Goal: Find specific page/section: Find specific page/section

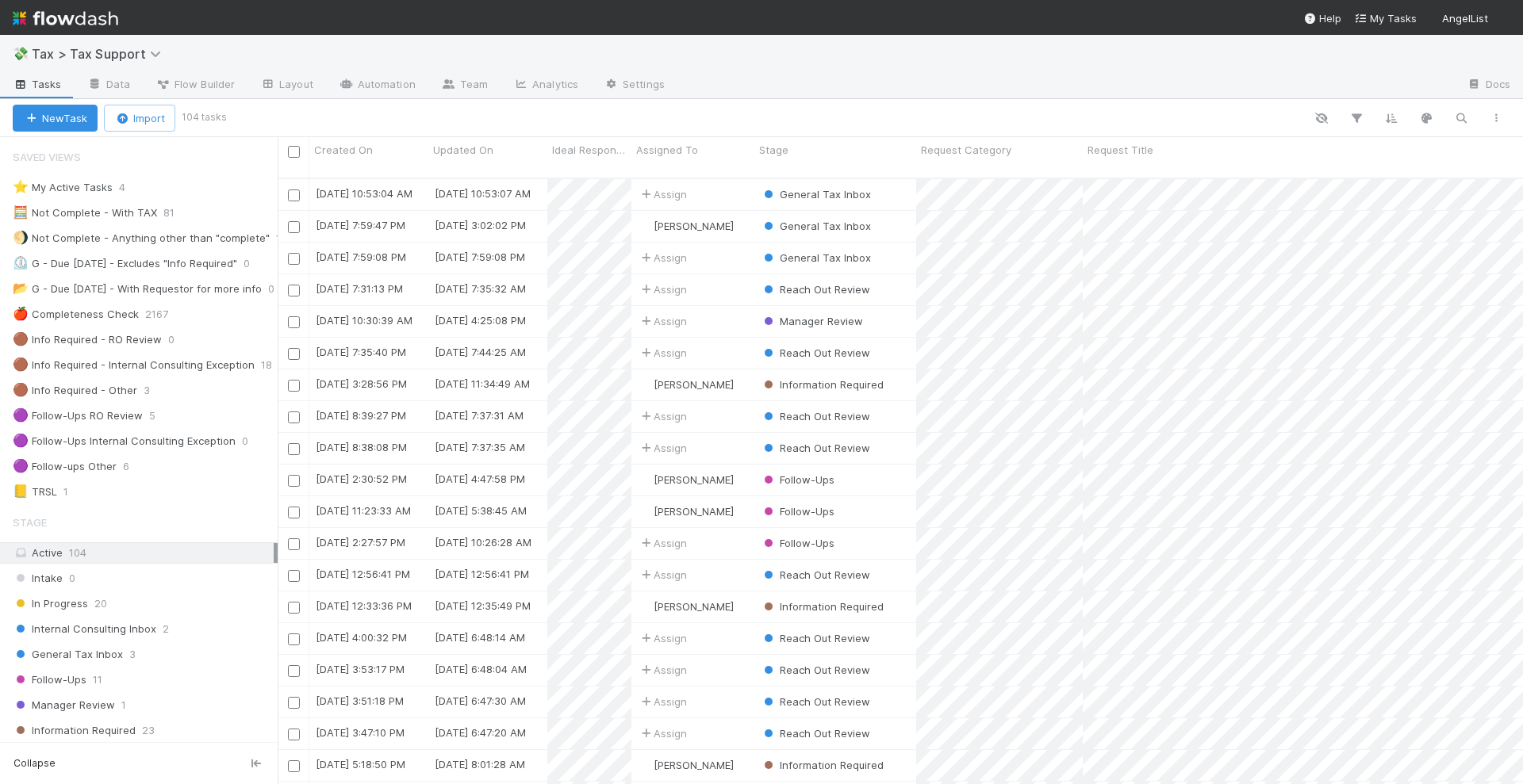
scroll to position [604, 1230]
click at [102, 19] on img at bounding box center [66, 18] width 106 height 27
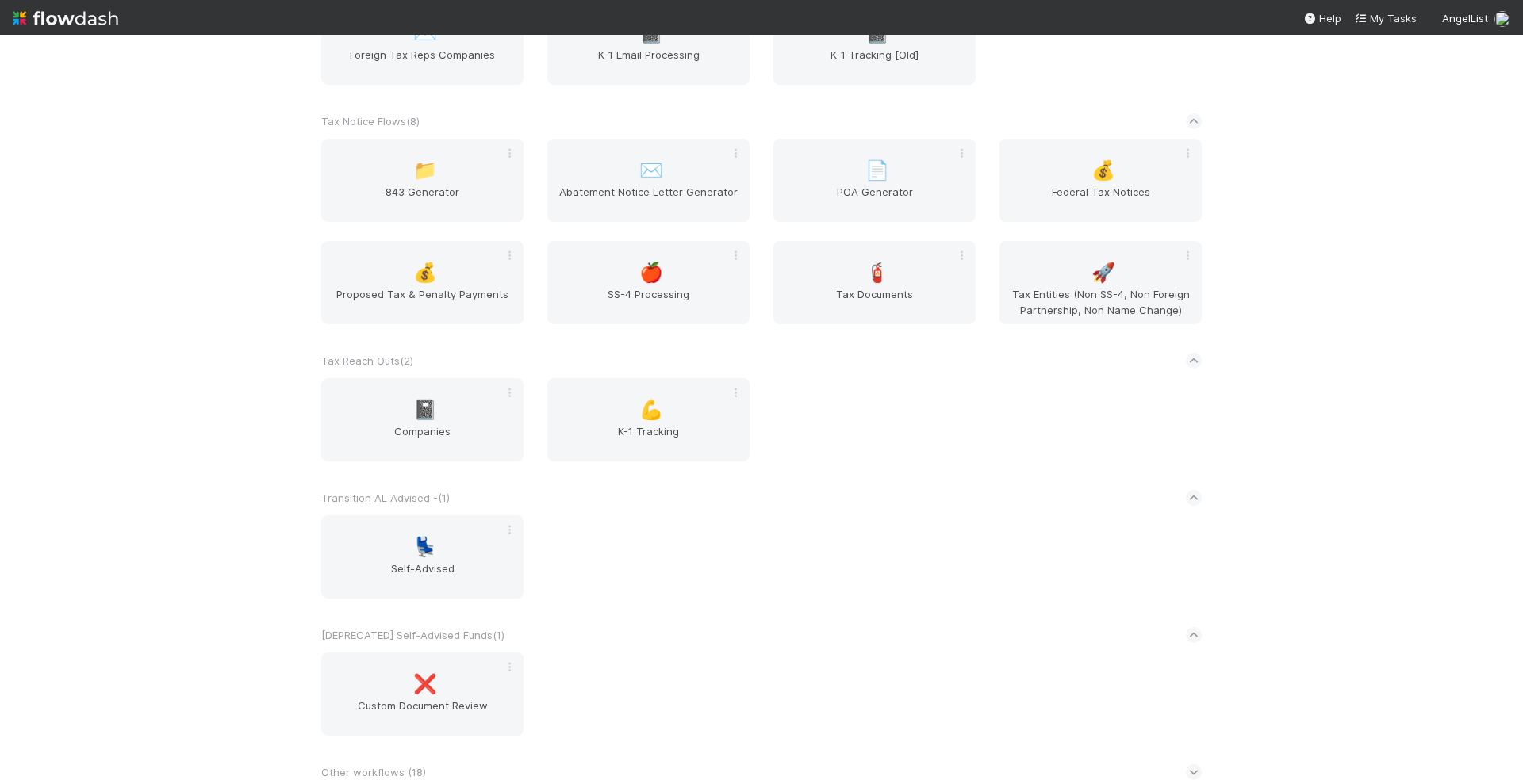
scroll to position [3782, 0]
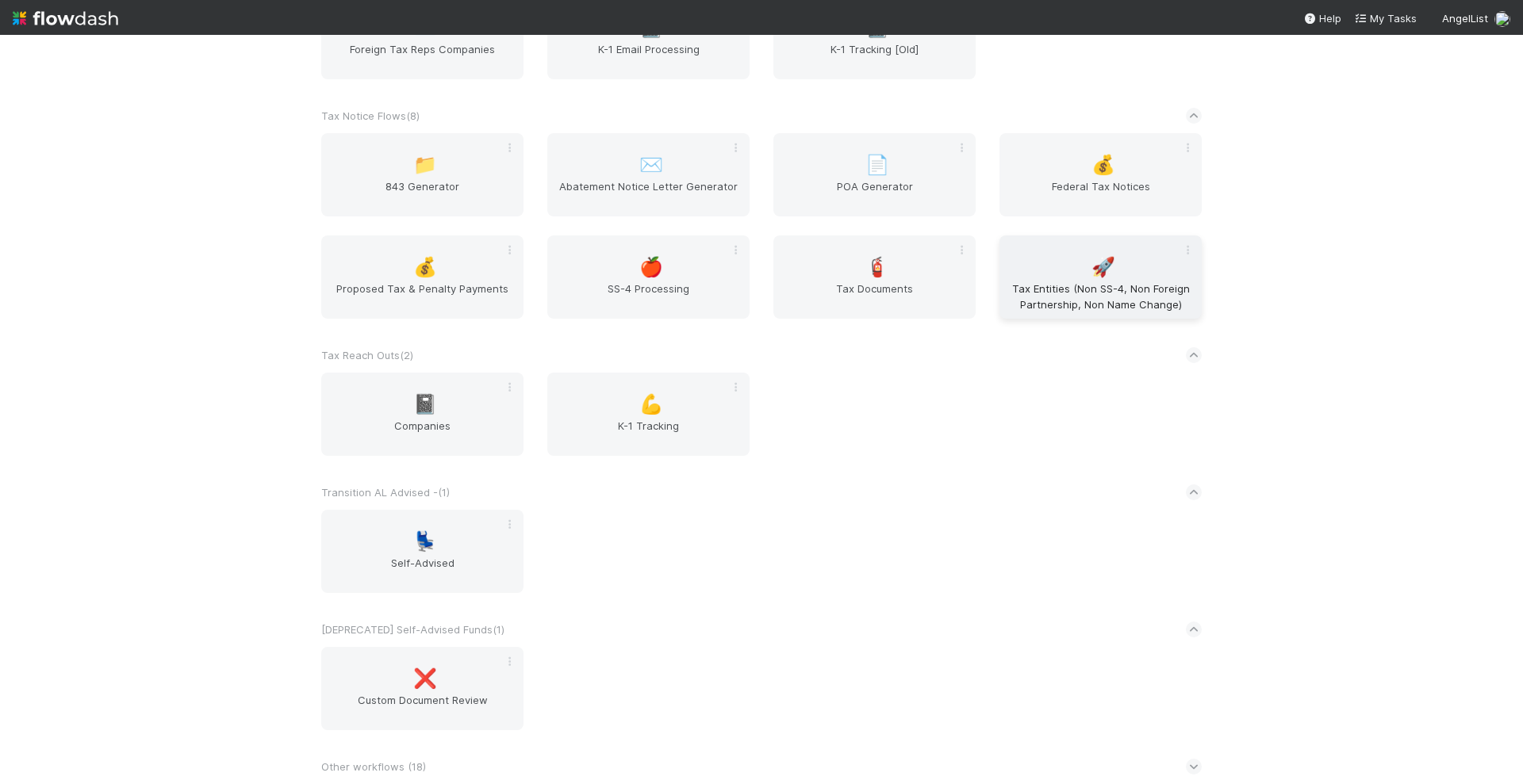
click at [1114, 276] on div "🚀 Tax Entities (Non SS-4, Non Foreign Partnership, Non Name Change)" at bounding box center [1100, 277] width 202 height 83
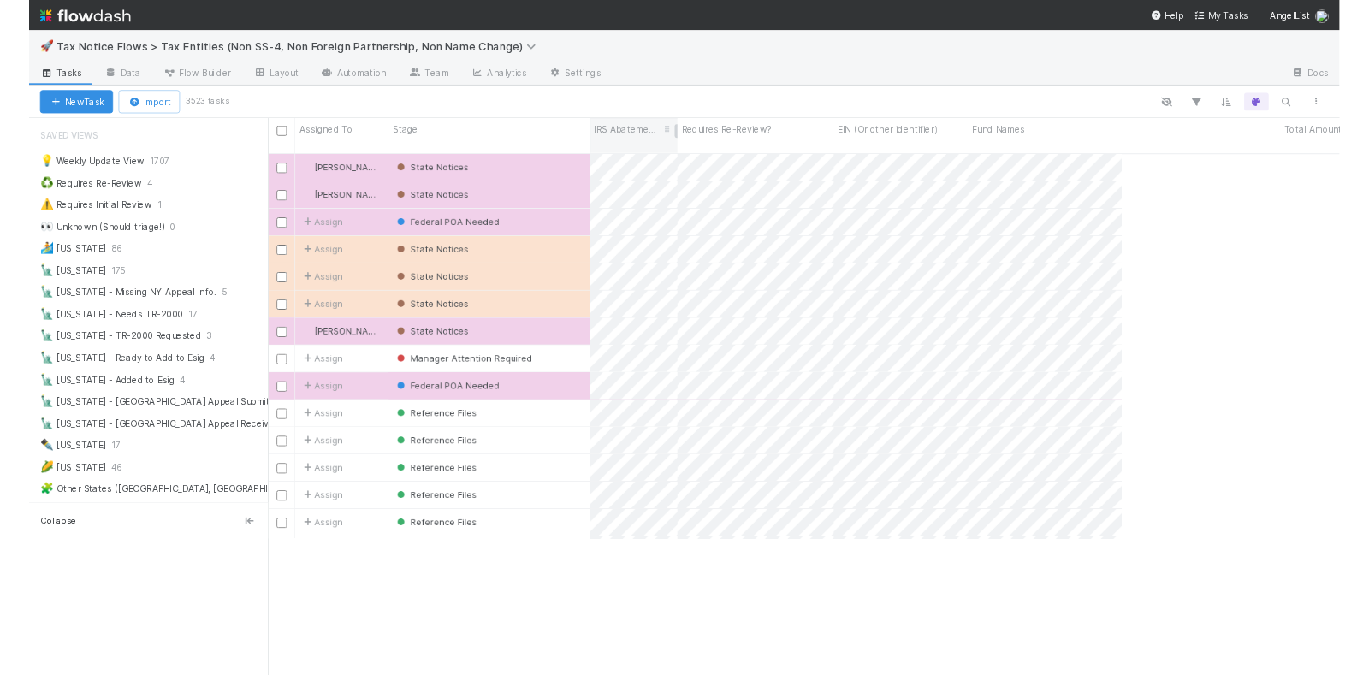
scroll to position [481, 1054]
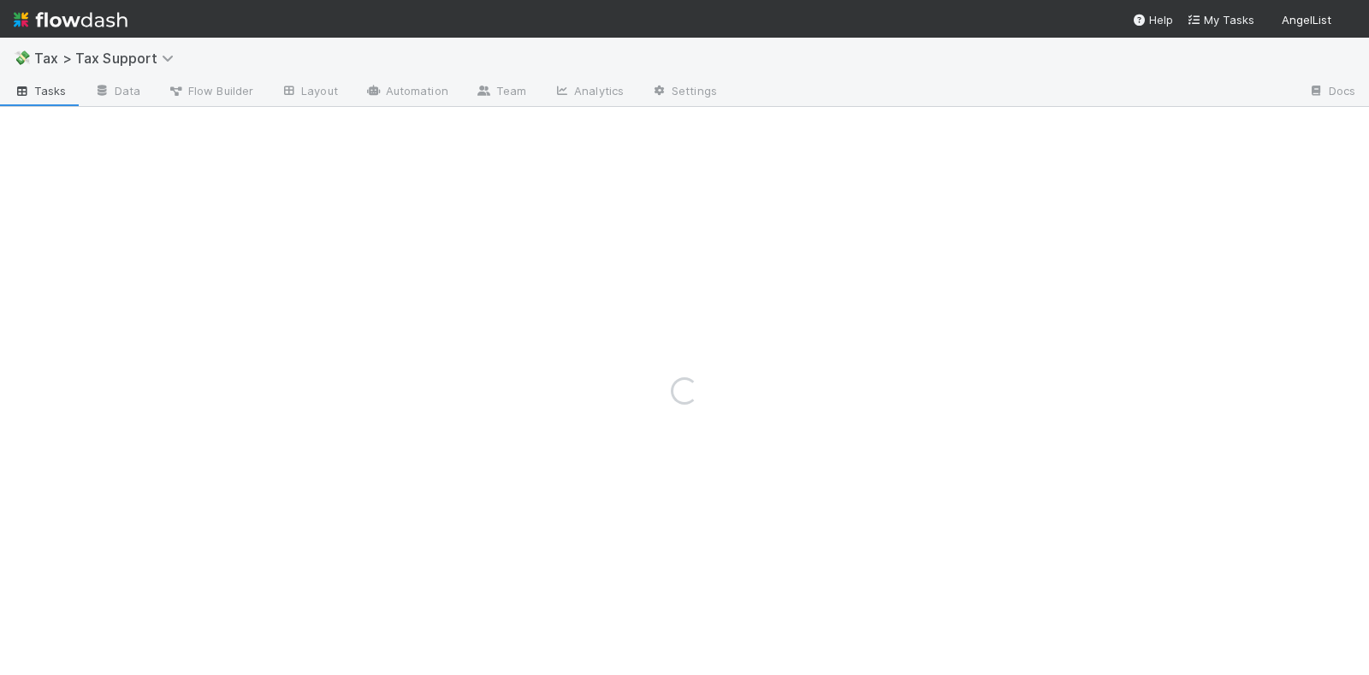
click at [89, 19] on img at bounding box center [71, 19] width 114 height 29
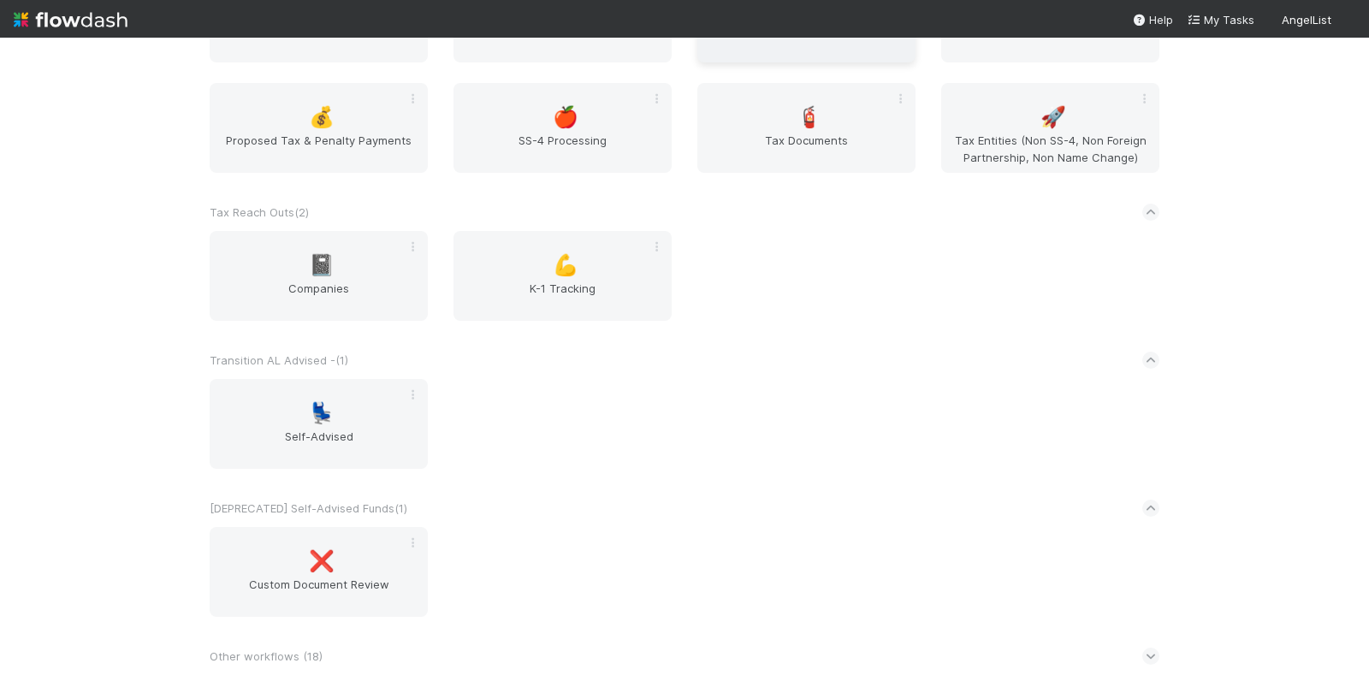
scroll to position [4269, 0]
click at [805, 110] on span "🧯" at bounding box center [810, 117] width 26 height 22
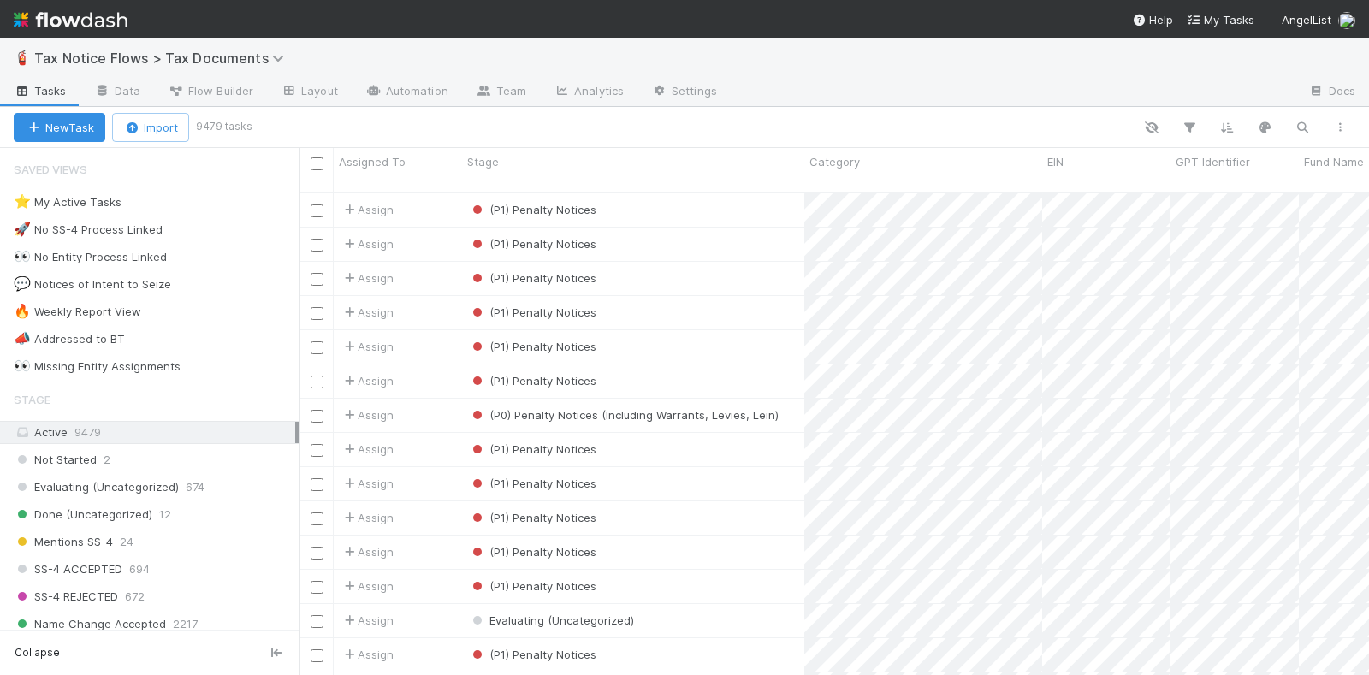
scroll to position [481, 1054]
click at [691, 193] on div "(P1) Penalty Notices" at bounding box center [633, 209] width 342 height 33
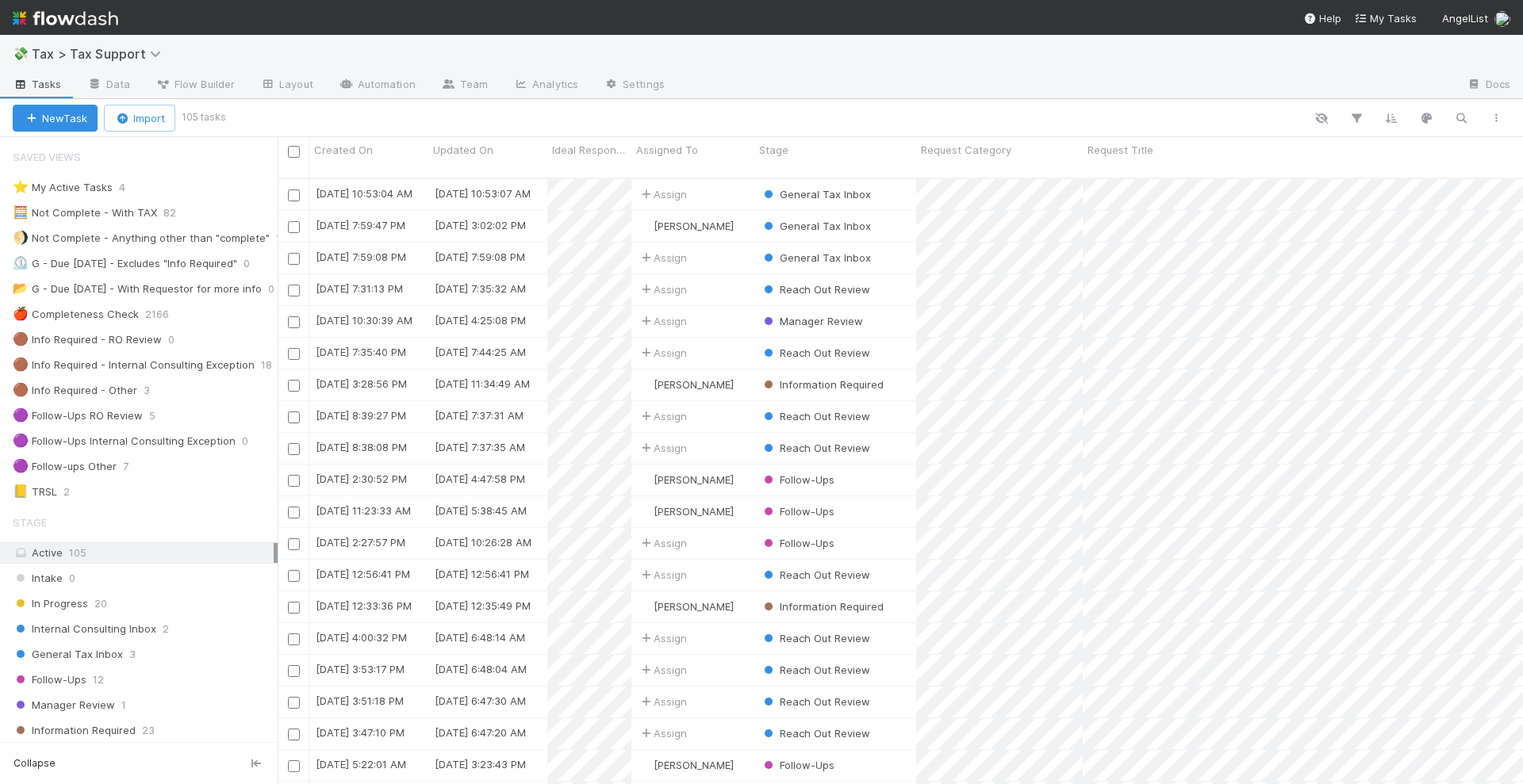
scroll to position [604, 1230]
